Goal: Task Accomplishment & Management: Manage account settings

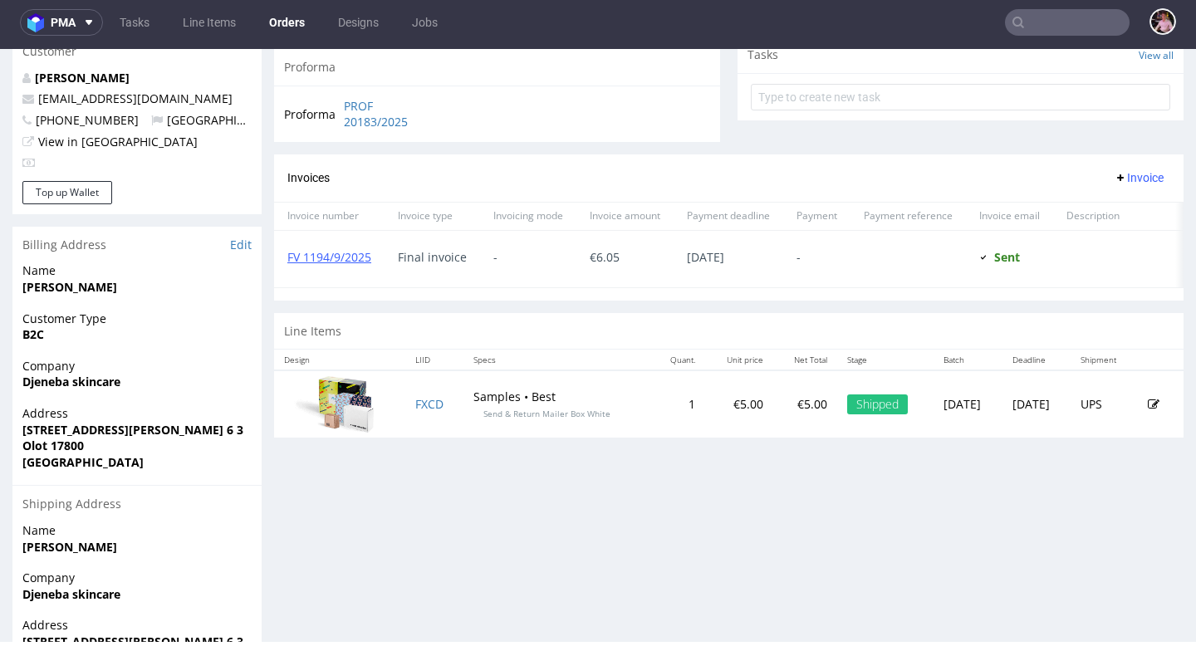
scroll to position [613, 0]
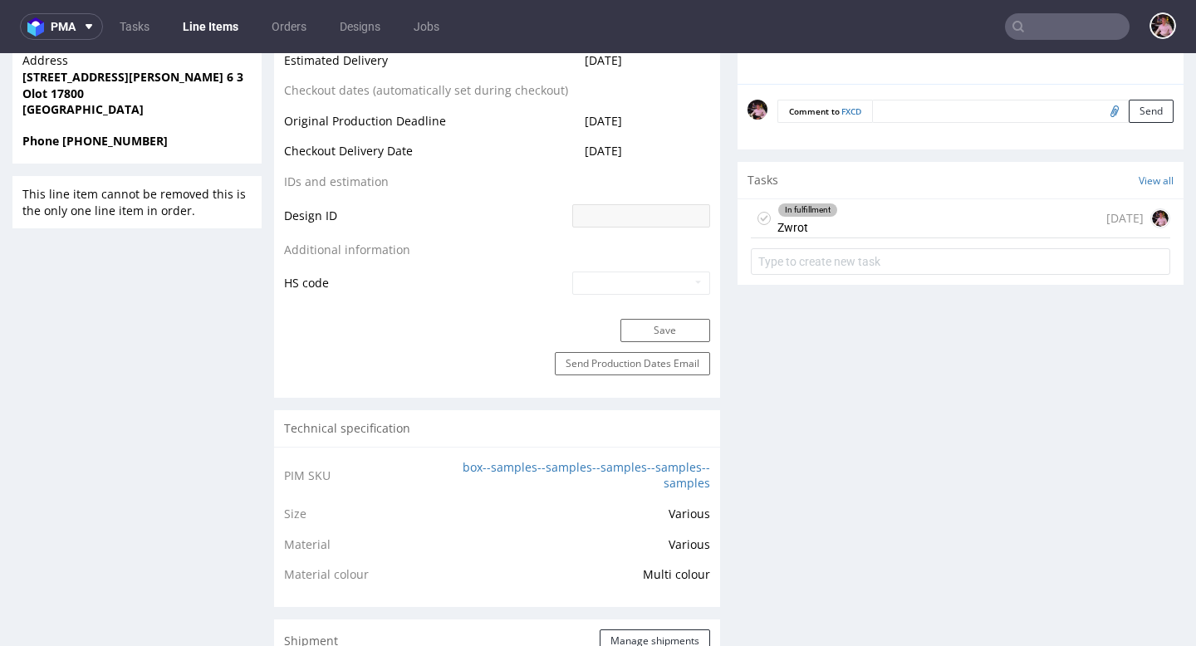
scroll to position [788, 0]
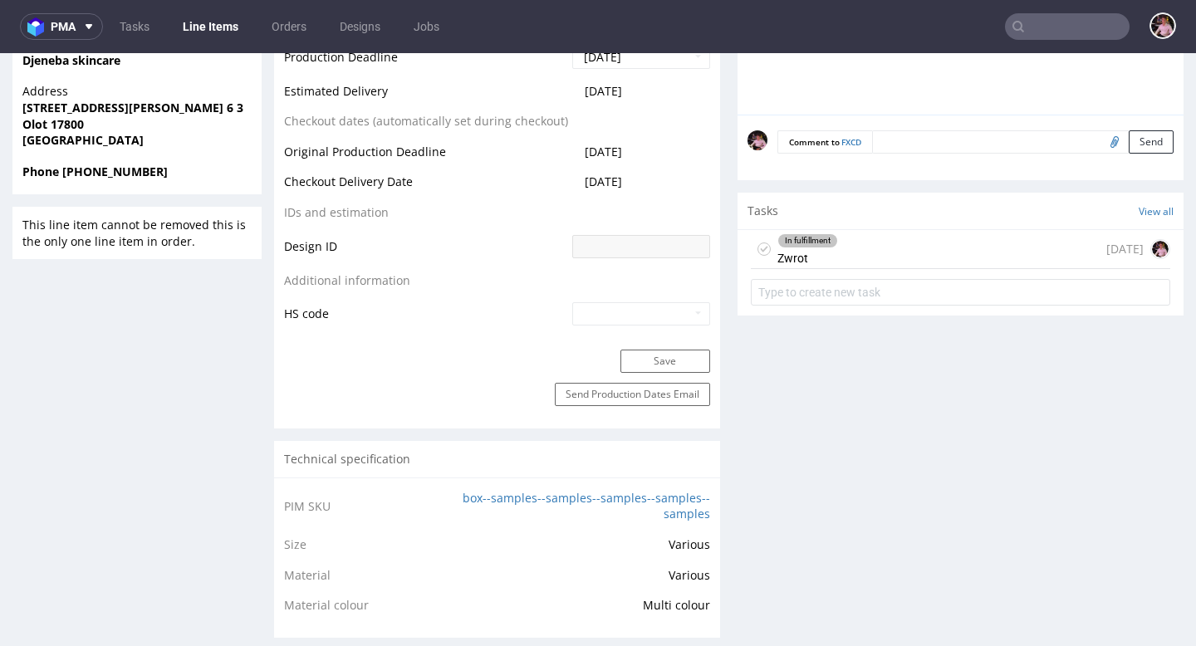
click at [927, 265] on div "In fulfillment Zwrot today" at bounding box center [961, 249] width 420 height 39
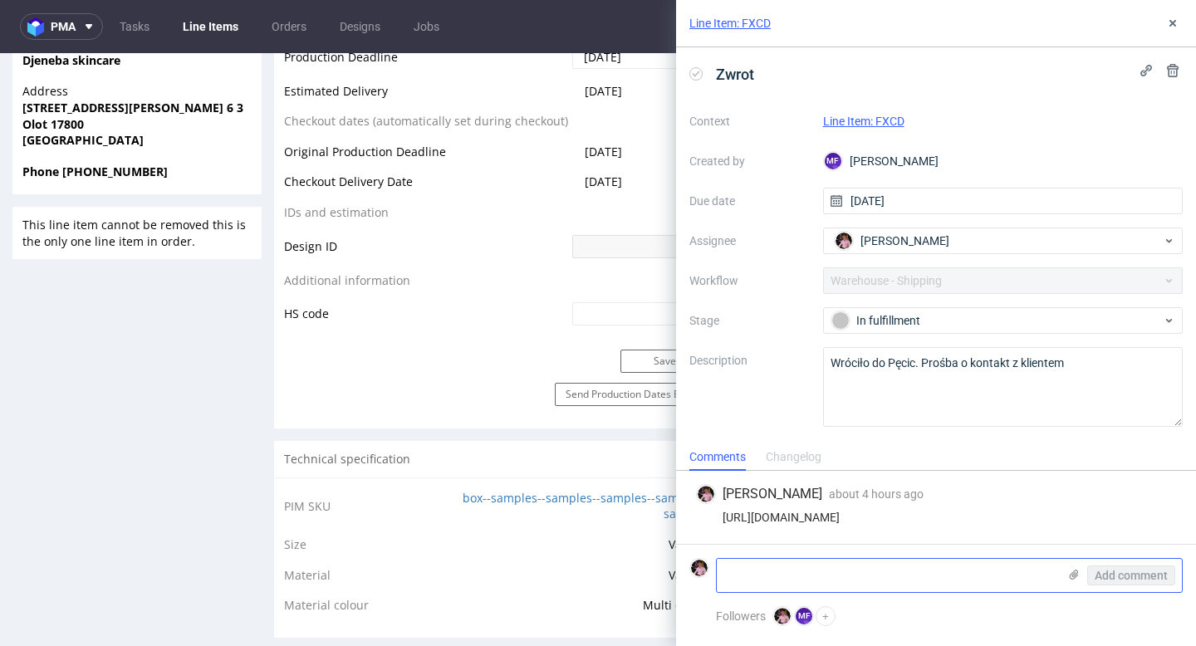
click at [849, 591] on textarea at bounding box center [887, 575] width 341 height 33
type textarea "mozna odeslac, ale podobno paczka przyszla pusta?"
click at [1124, 579] on span "Add comment" at bounding box center [1131, 576] width 73 height 12
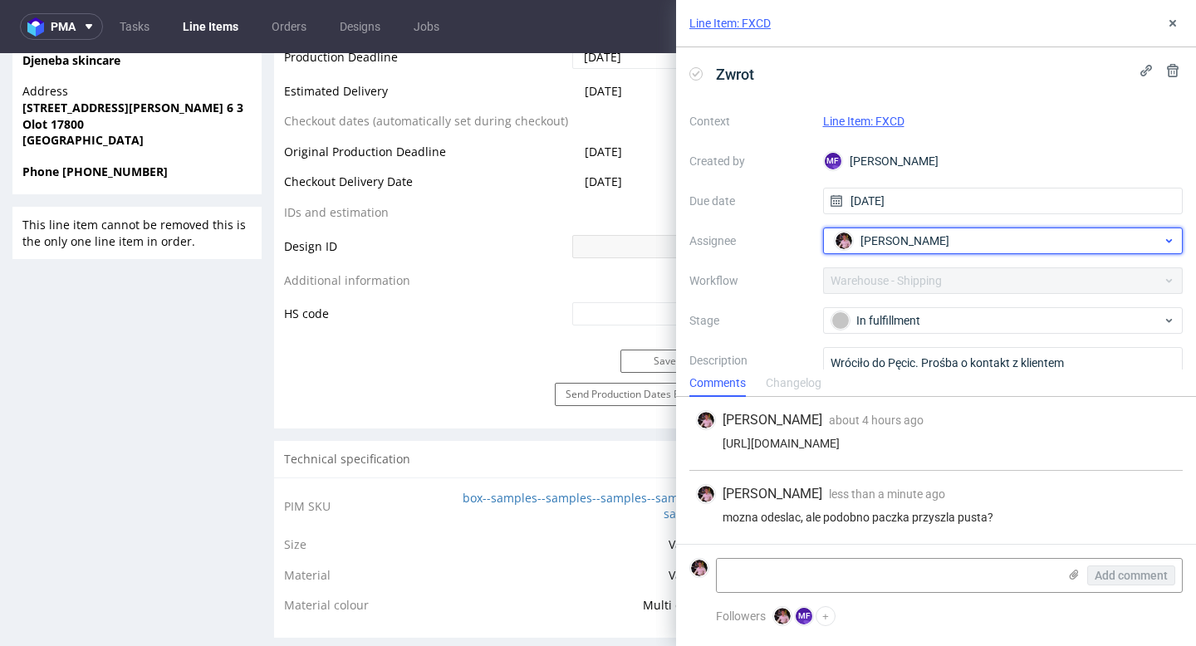
click at [900, 239] on span "Aleks Ziemkowski" at bounding box center [905, 241] width 89 height 17
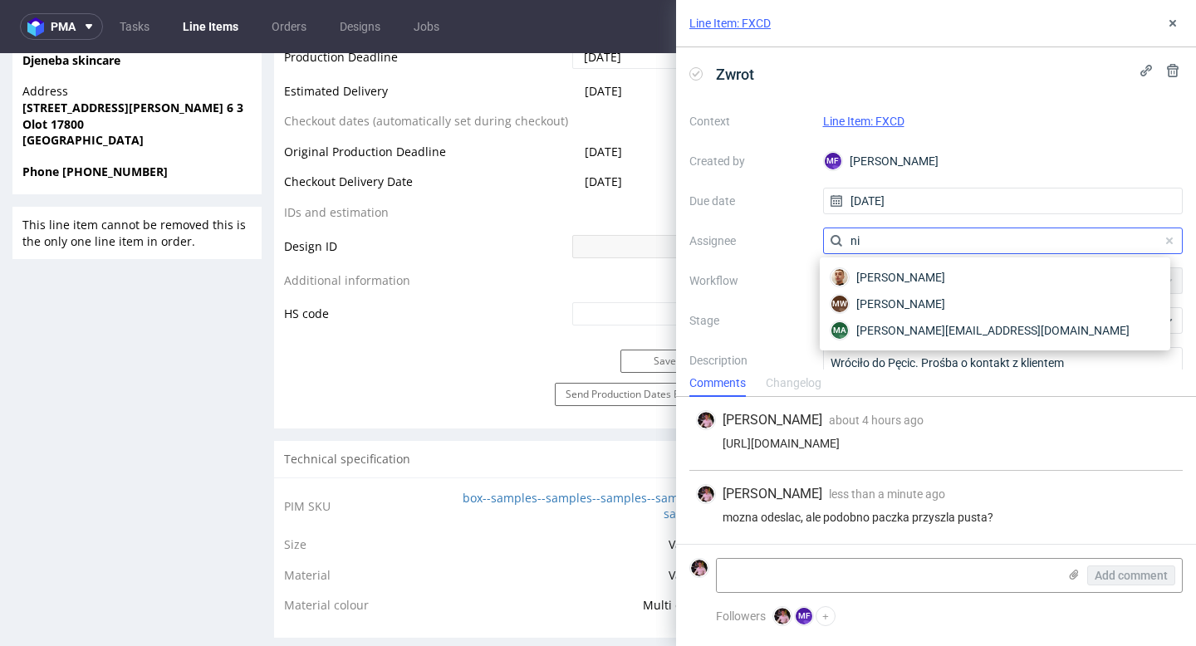
type input "n"
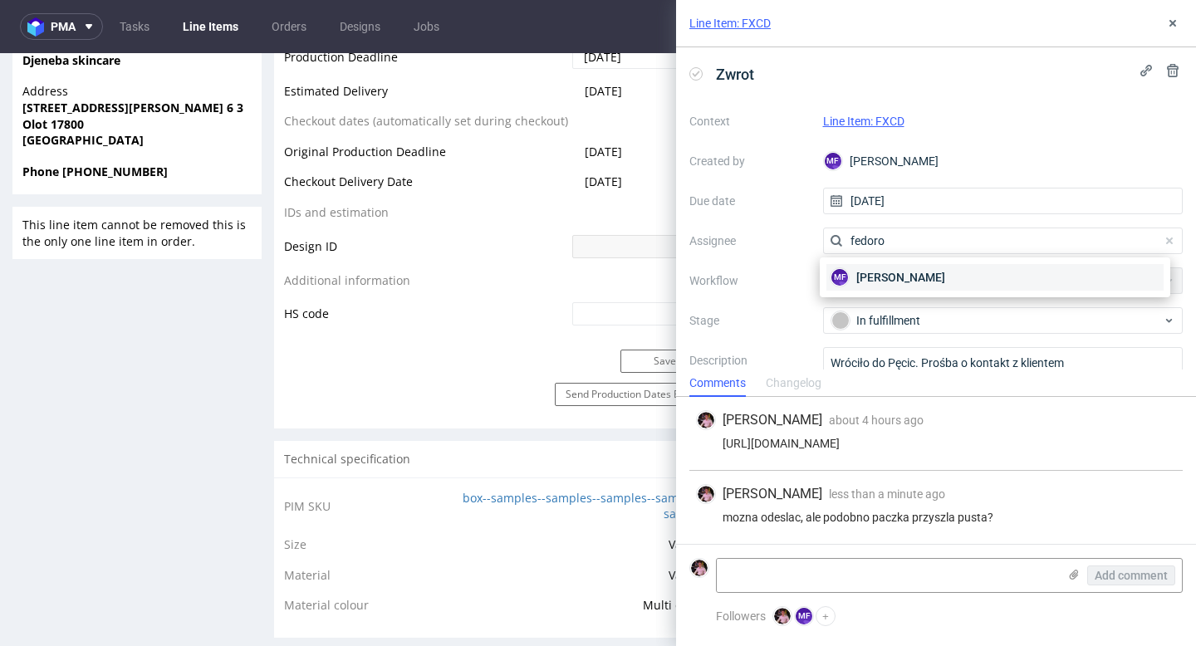
type input "fedoro"
click at [945, 281] on span "Michał Fedorowicz" at bounding box center [900, 277] width 89 height 17
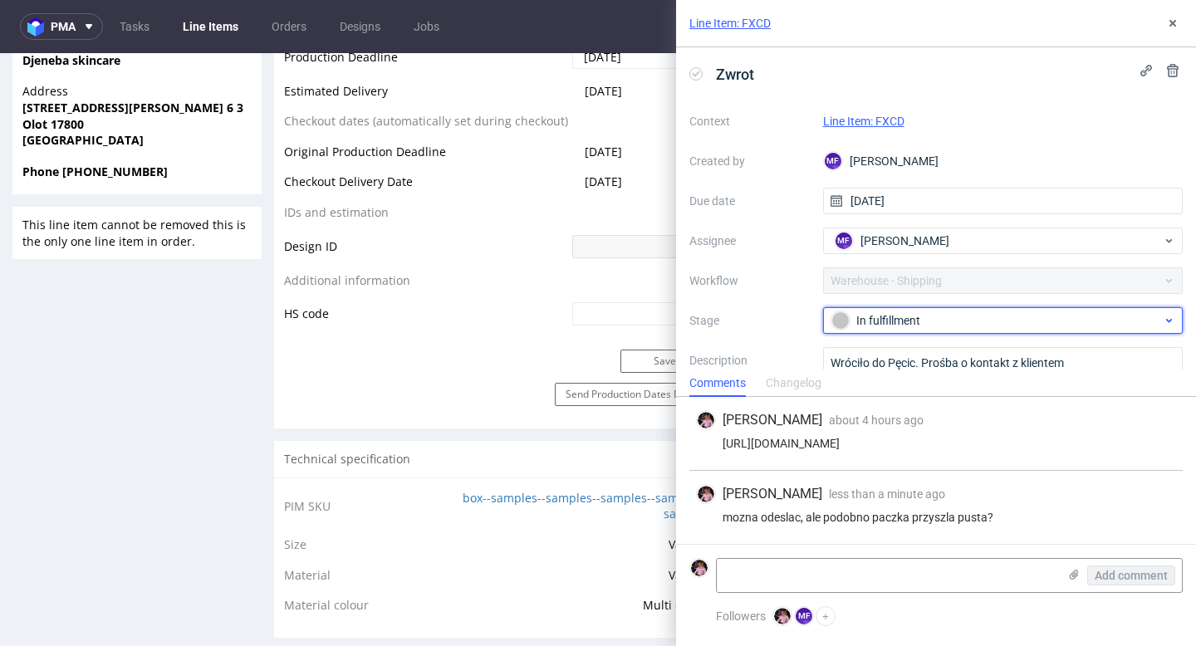
click at [986, 332] on div "In fulfillment" at bounding box center [1003, 320] width 361 height 27
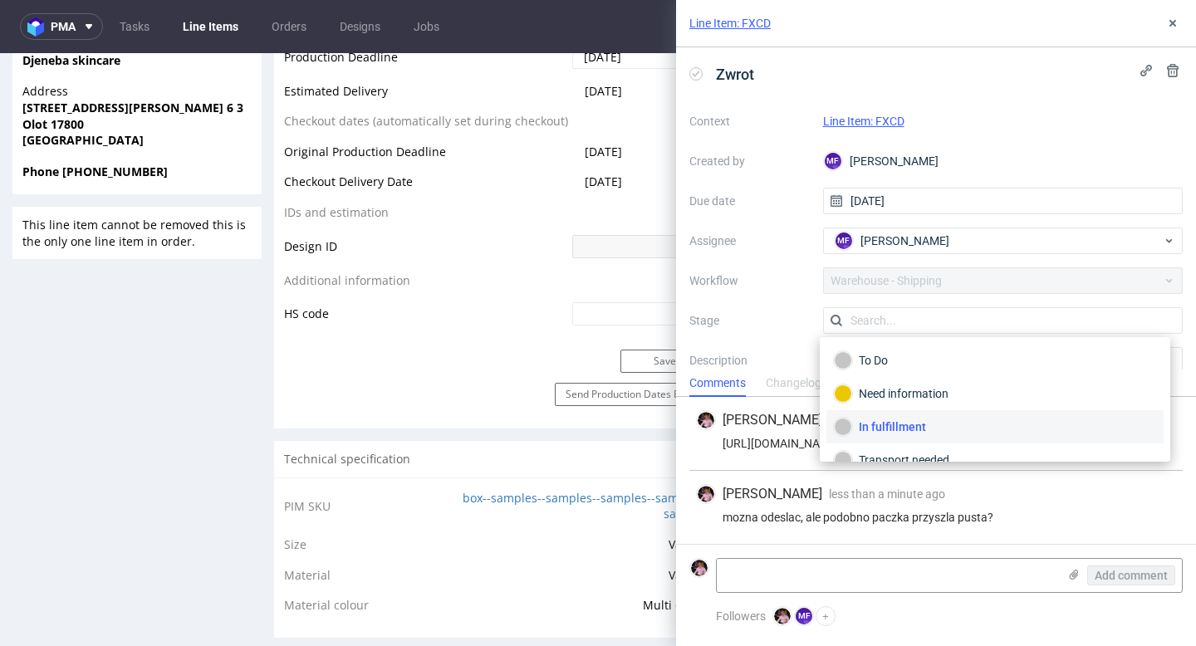
scroll to position [88, 0]
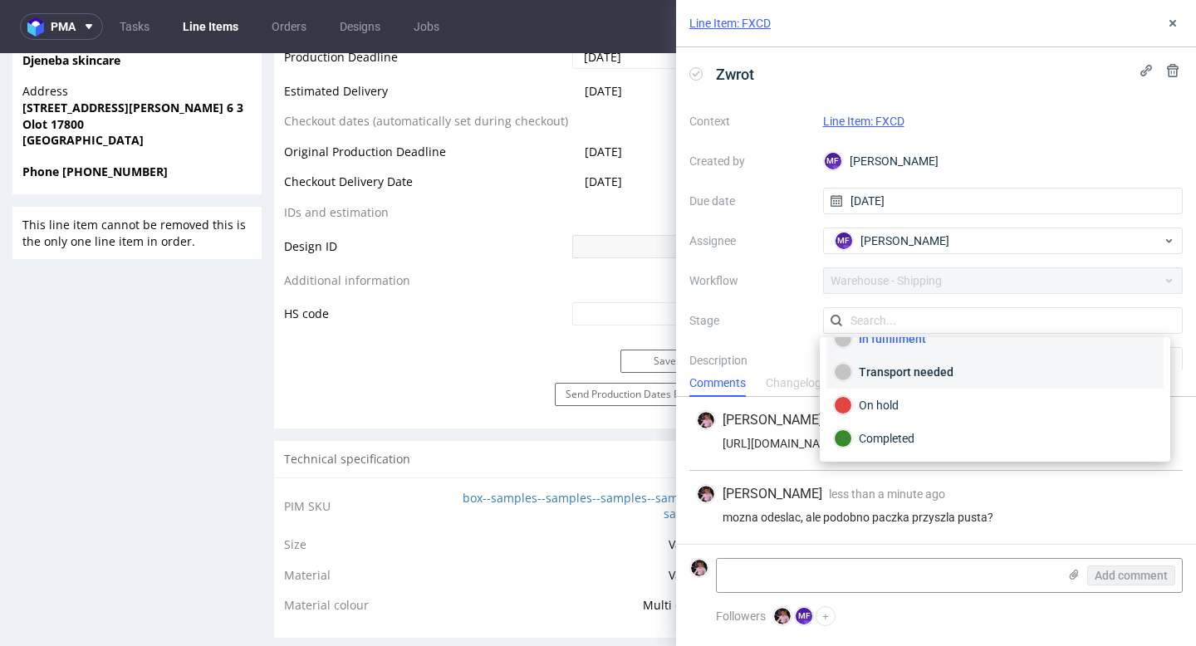
click at [897, 380] on div "Transport needed" at bounding box center [995, 372] width 322 height 18
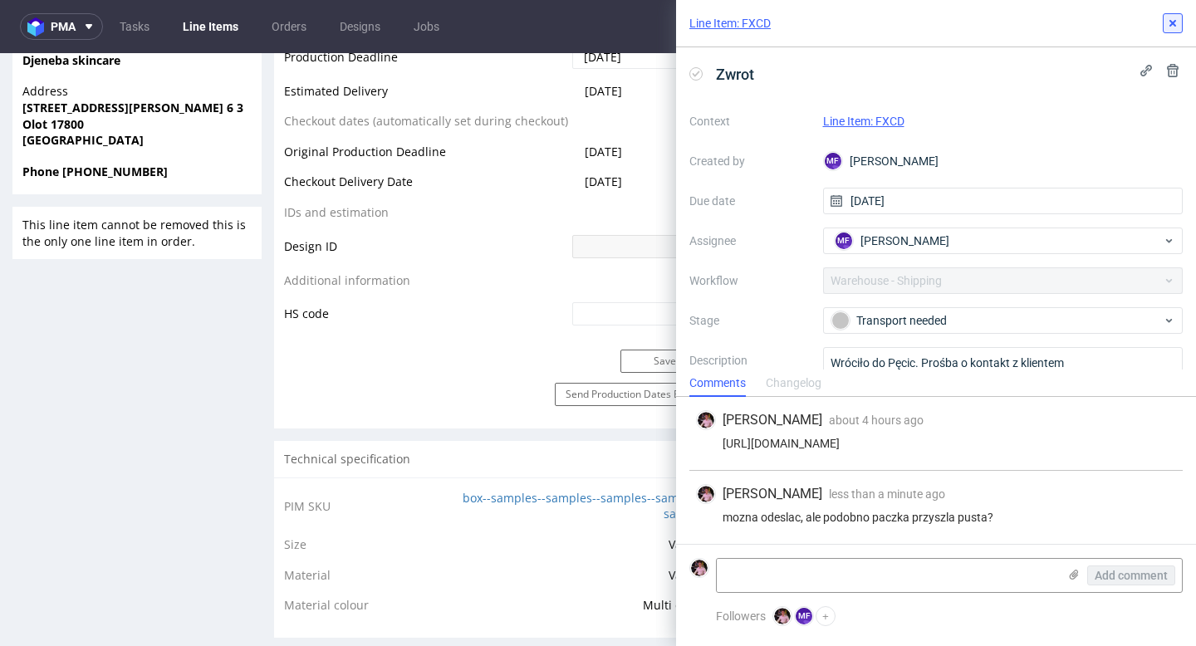
click at [1173, 19] on icon at bounding box center [1172, 23] width 13 height 13
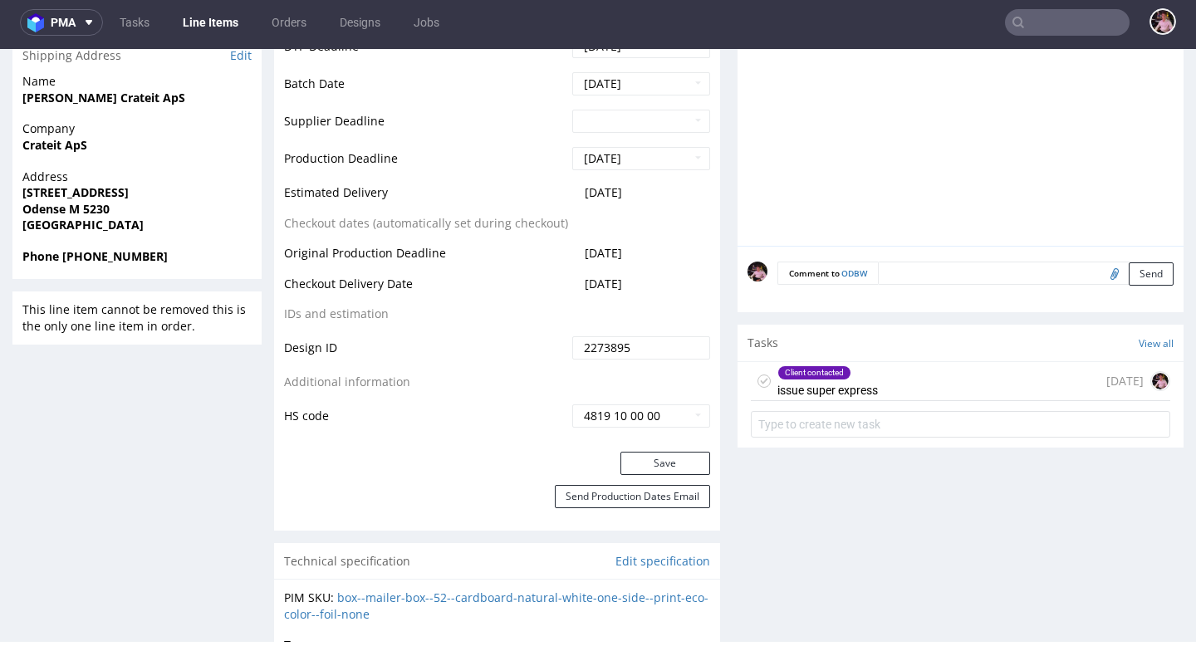
scroll to position [767, 0]
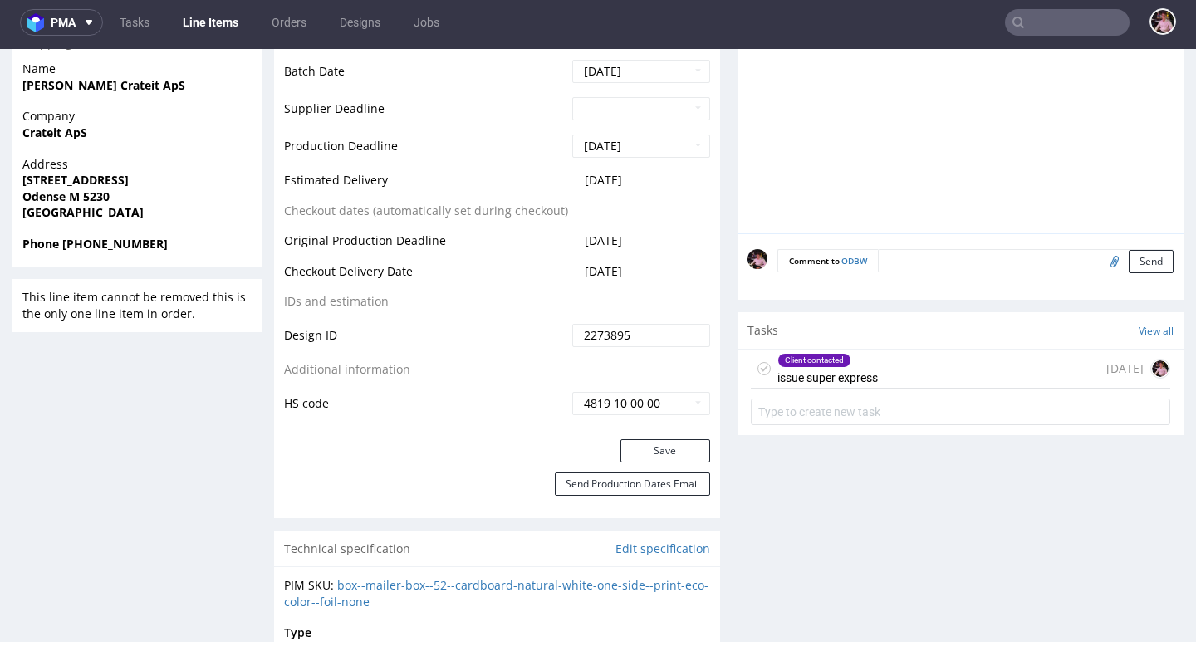
click at [884, 380] on div "Client contacted issue super express 2 days ago" at bounding box center [961, 369] width 420 height 39
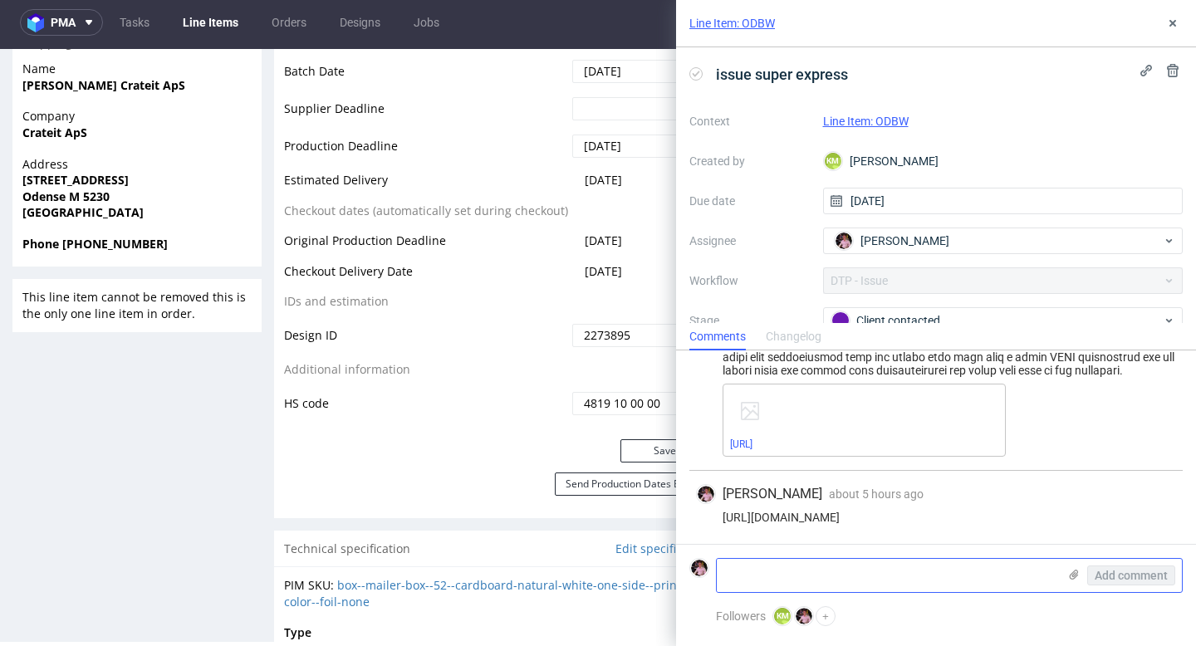
click at [830, 581] on textarea at bounding box center [887, 575] width 341 height 33
paste textarea "That you, I've added the diecut as a spot colour, i was afraid if i added it to…"
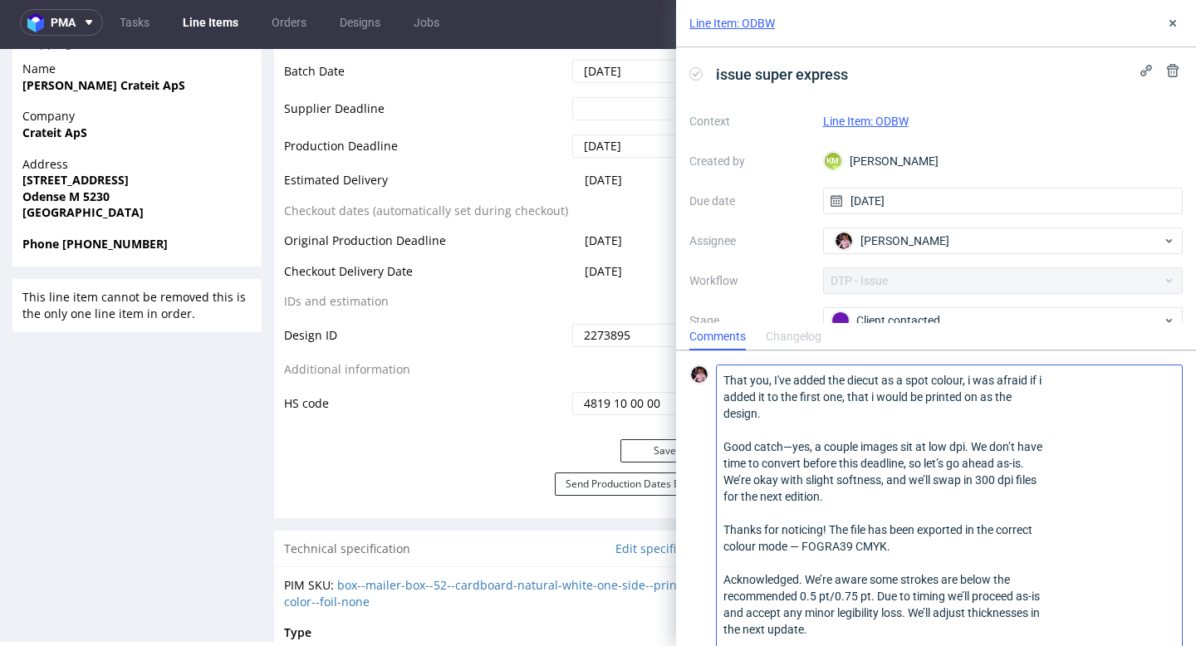
scroll to position [119, 0]
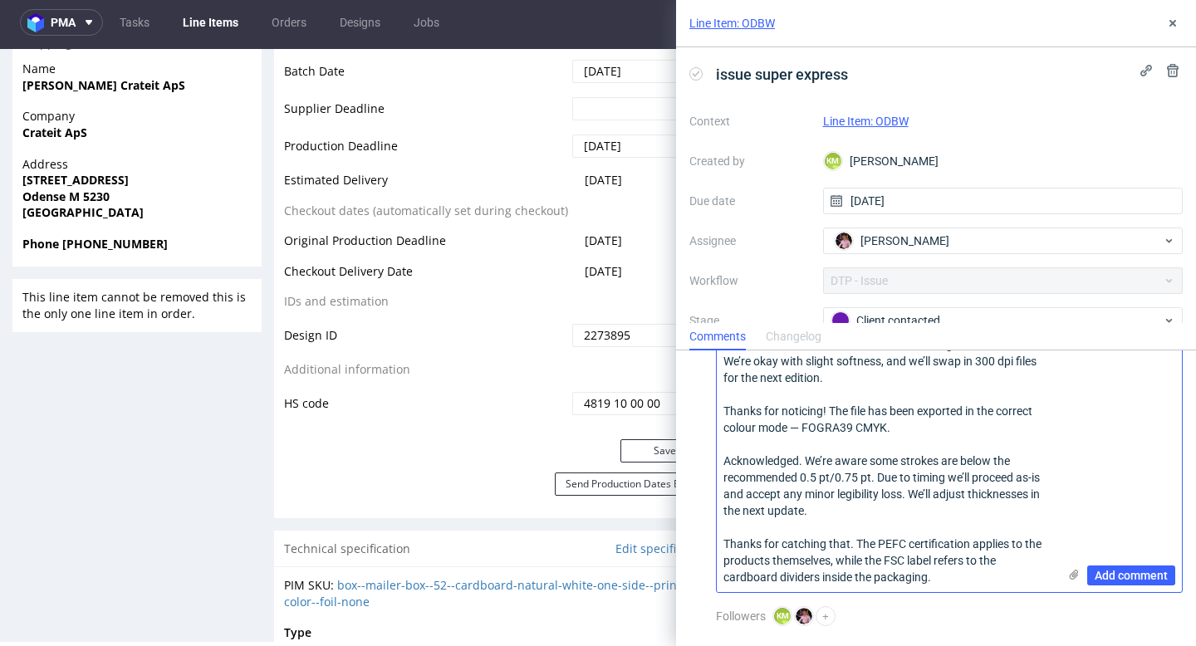
type textarea "That you, I've added the diecut as a spot colour, i was afraid if i added it to…"
click at [1067, 572] on icon at bounding box center [1073, 574] width 13 height 13
click at [0, 0] on input "file" at bounding box center [0, 0] width 0 height 0
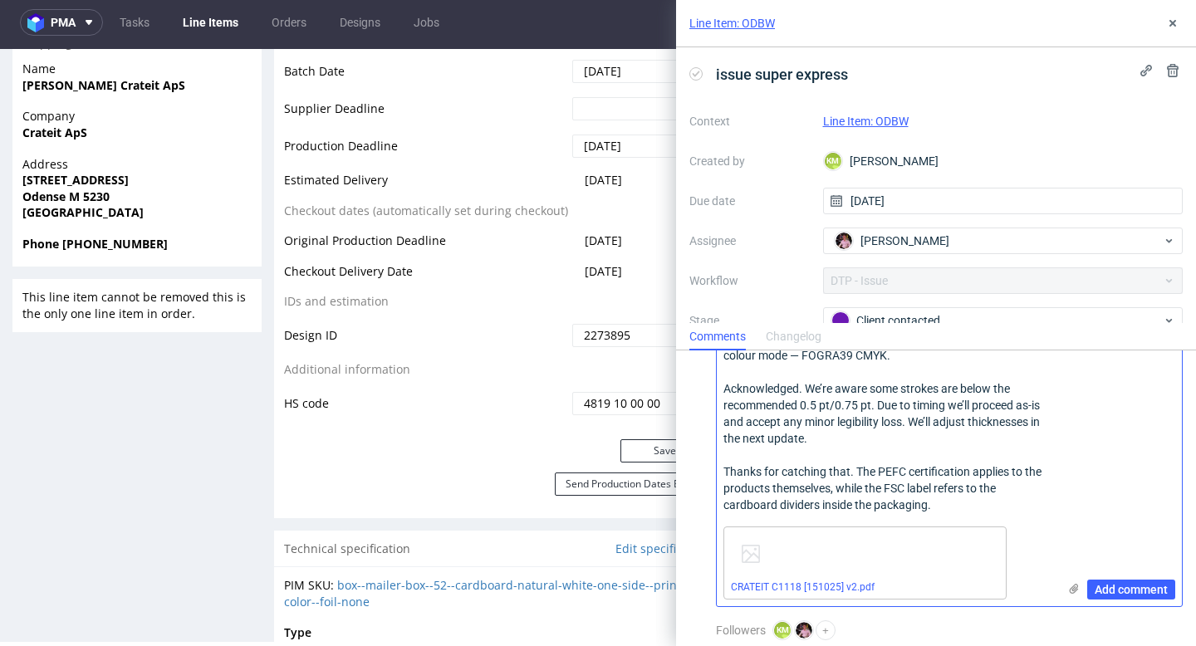
scroll to position [194, 0]
click at [1131, 589] on span "Add comment" at bounding box center [1131, 587] width 73 height 12
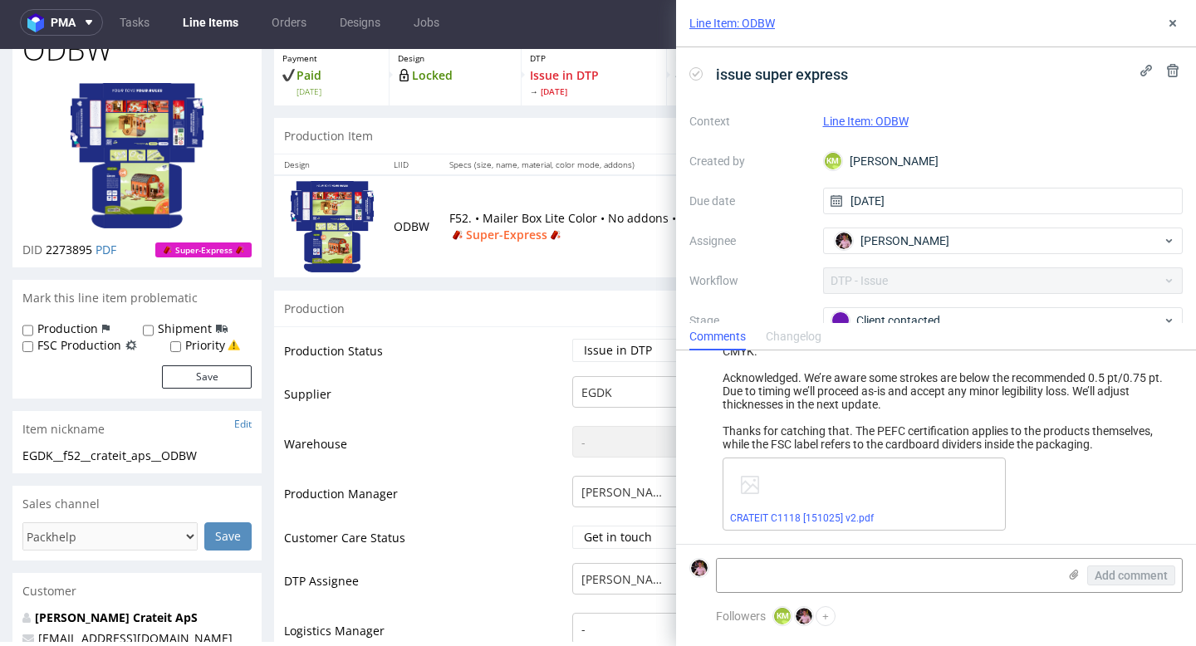
scroll to position [0, 0]
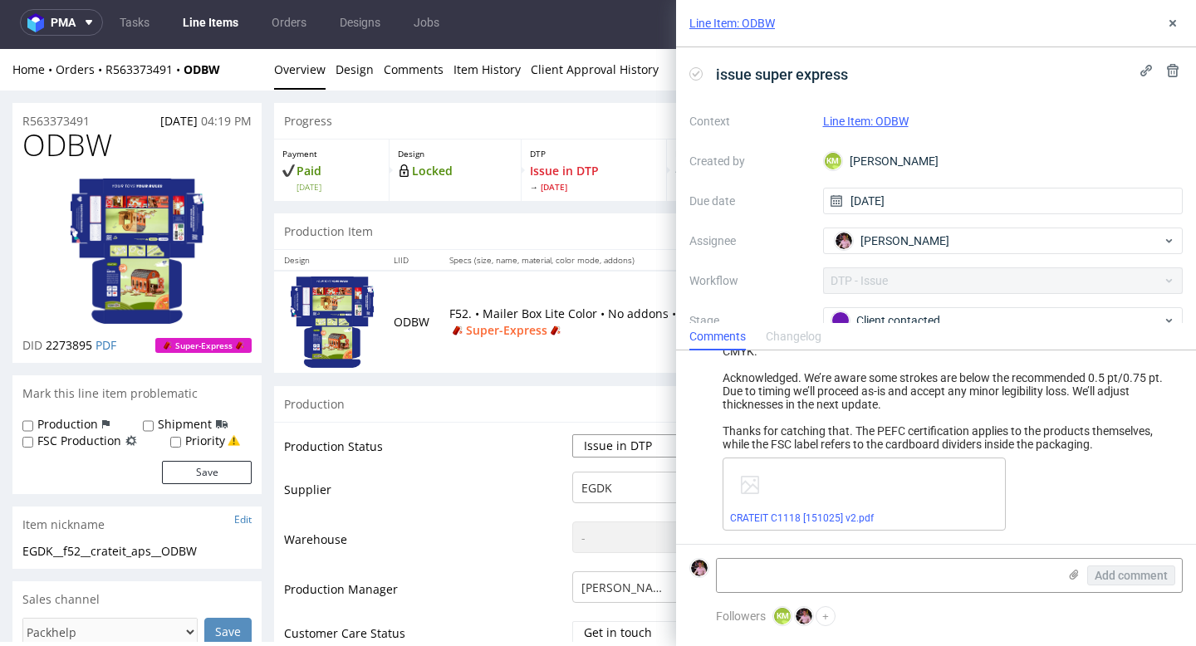
click at [643, 451] on select "Waiting for Artwork Waiting for Diecut Waiting for Mockup Waiting for DTP Waiti…" at bounding box center [641, 445] width 138 height 23
select select "back_for_dtp"
click at [572, 434] on select "Waiting for Artwork Waiting for Diecut Waiting for Mockup Waiting for DTP Waiti…" at bounding box center [641, 445] width 138 height 23
click at [1175, 15] on button at bounding box center [1173, 23] width 20 height 20
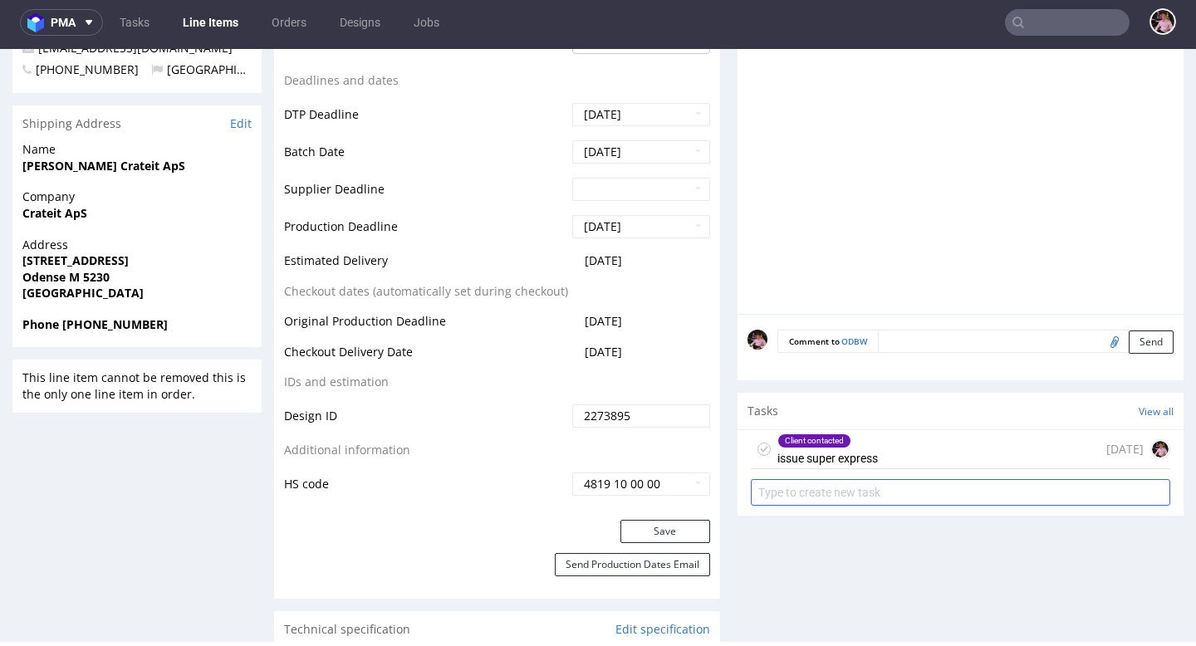
scroll to position [745, 0]
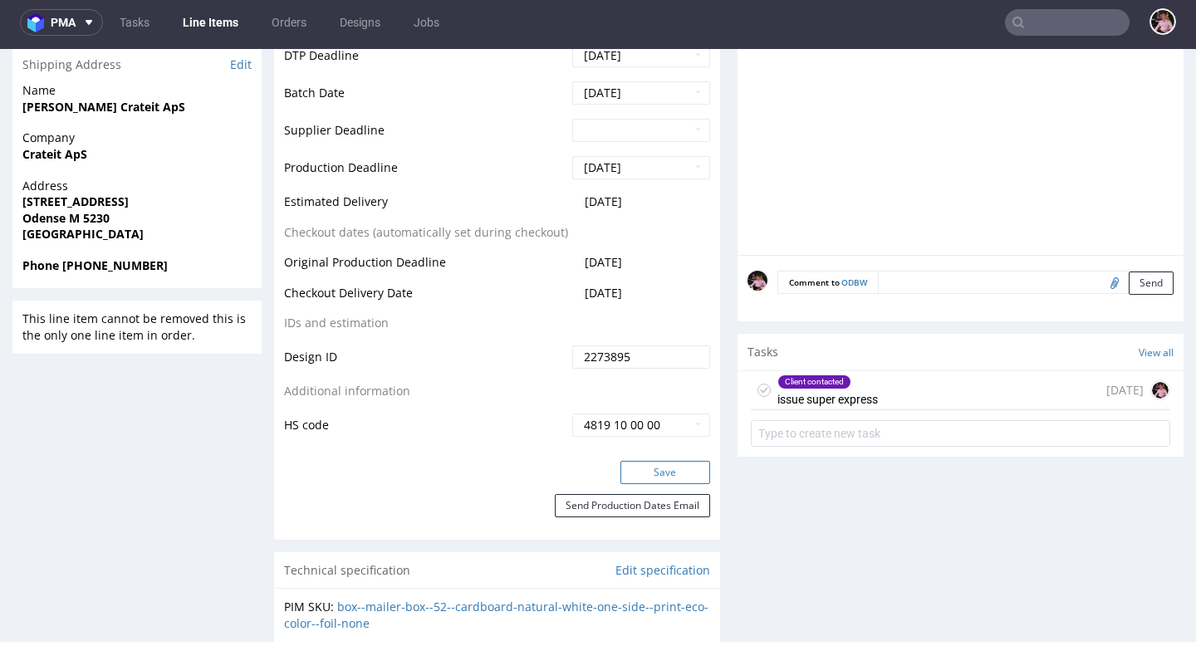
click at [665, 477] on button "Save" at bounding box center [666, 472] width 90 height 23
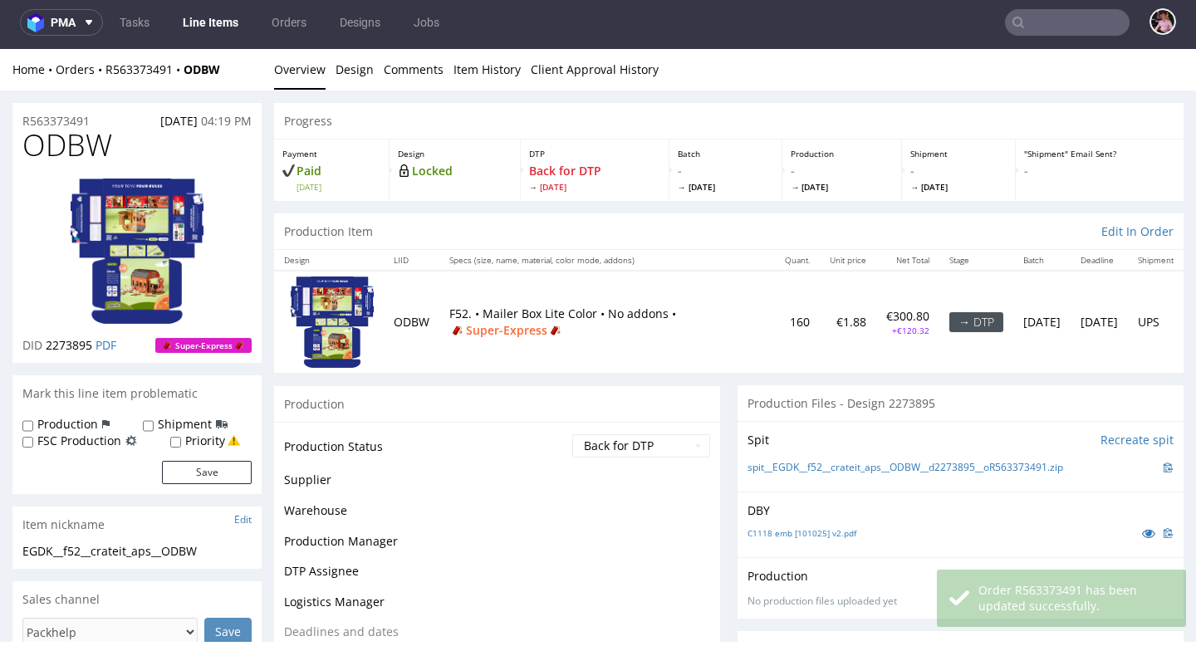
scroll to position [734, 0]
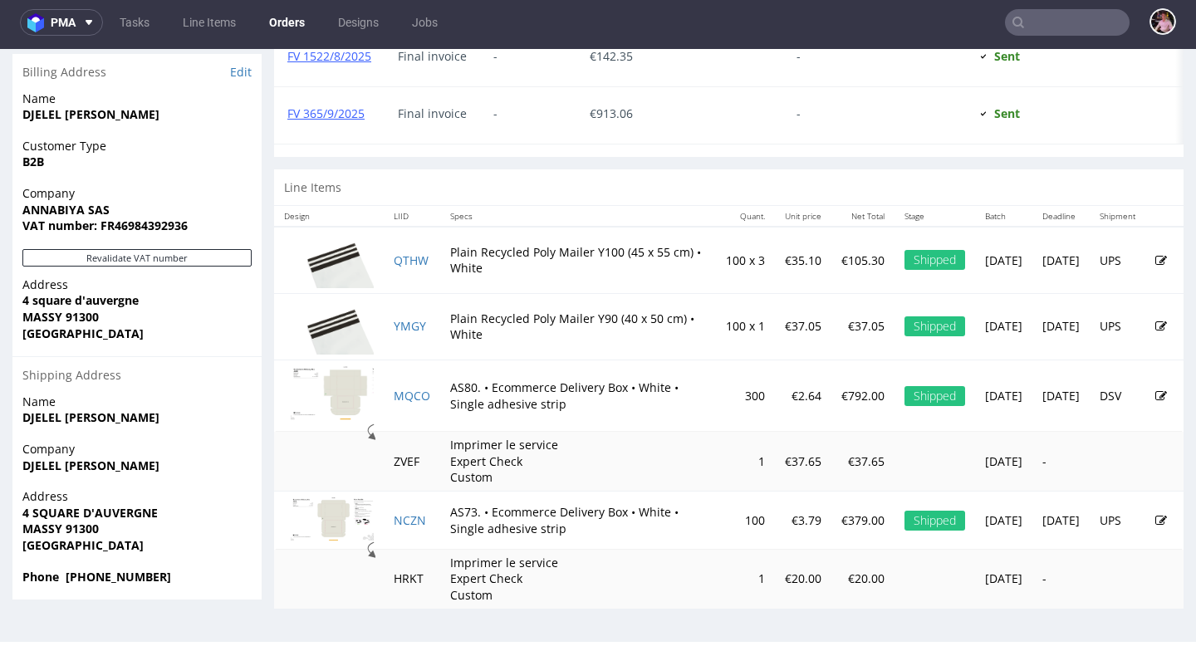
scroll to position [855, 0]
